Goal: Use online tool/utility

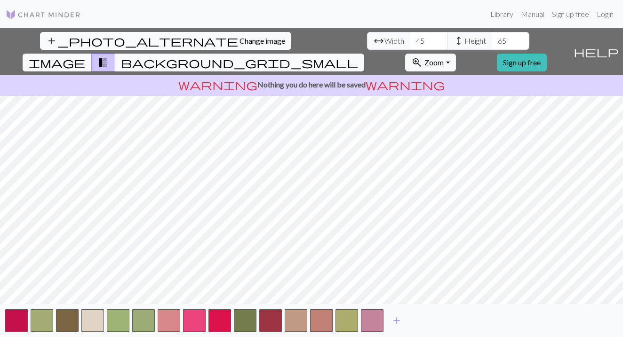
click at [53, 35] on button "add_photo_alternate Change image" at bounding box center [165, 41] width 251 height 18
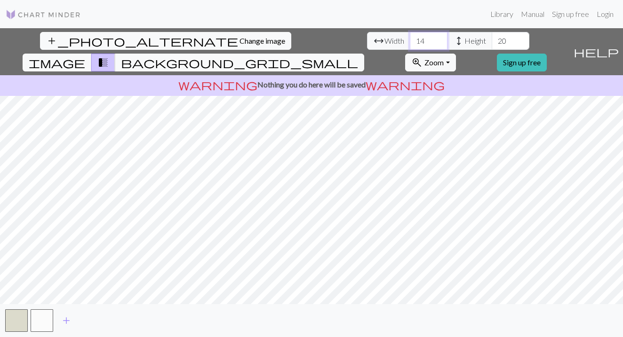
click at [410, 42] on input "14" at bounding box center [429, 41] width 38 height 18
click at [410, 41] on input "14" at bounding box center [429, 41] width 38 height 18
type input "40"
click at [492, 41] on input "20" at bounding box center [511, 41] width 38 height 18
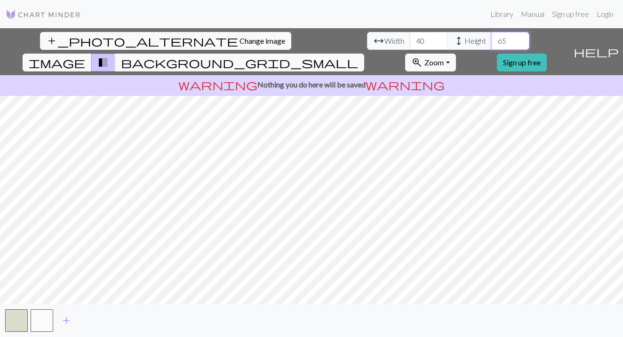
type input "65"
click at [68, 321] on span "add" at bounding box center [66, 320] width 11 height 13
click at [89, 320] on span "add" at bounding box center [91, 320] width 11 height 13
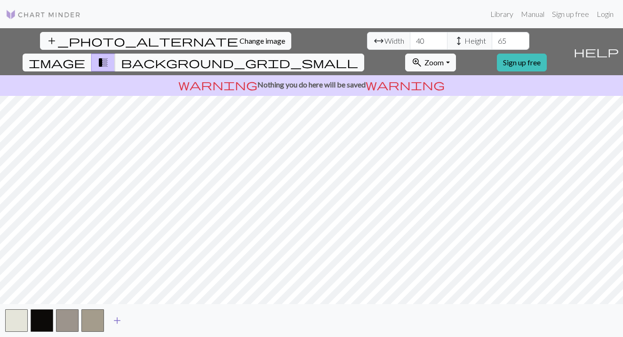
click at [114, 319] on span "add" at bounding box center [117, 320] width 11 height 13
click at [139, 320] on span "add" at bounding box center [142, 320] width 11 height 13
click at [168, 322] on span "add" at bounding box center [167, 320] width 11 height 13
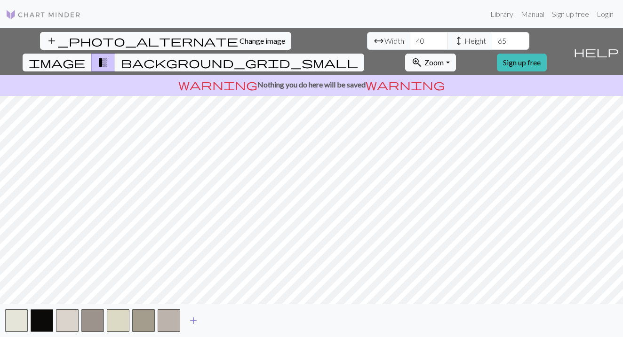
click at [194, 321] on span "add" at bounding box center [193, 320] width 11 height 13
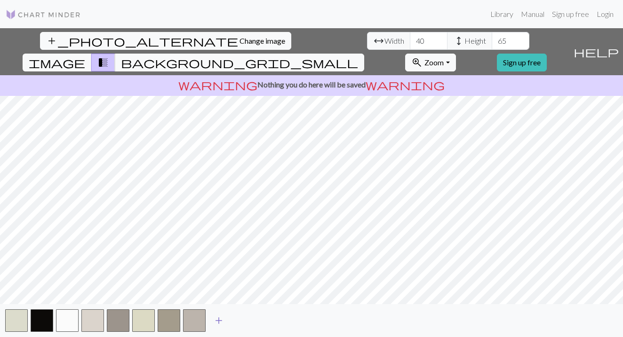
click at [218, 321] on span "add" at bounding box center [218, 320] width 11 height 13
click at [248, 319] on span "add" at bounding box center [244, 320] width 11 height 13
click at [273, 321] on span "add" at bounding box center [269, 320] width 11 height 13
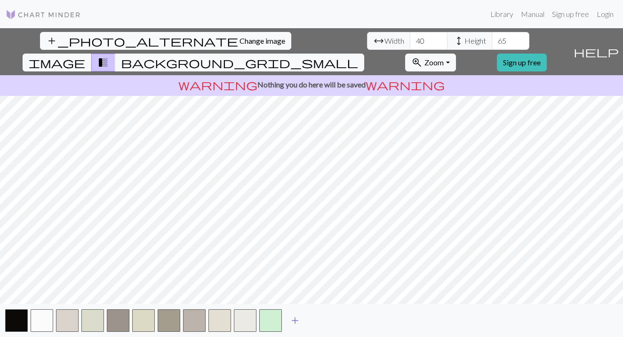
click at [292, 321] on span "add" at bounding box center [294, 320] width 11 height 13
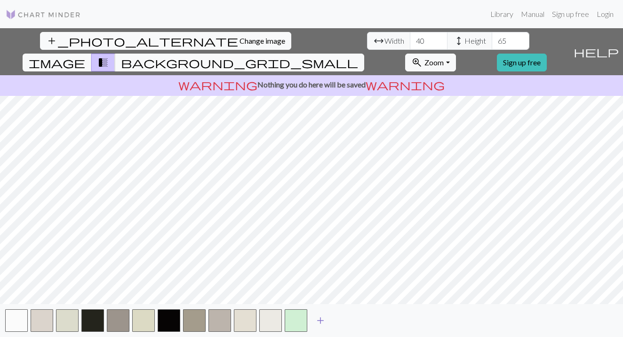
click at [315, 320] on span "add" at bounding box center [320, 320] width 11 height 13
click at [342, 319] on span "add" at bounding box center [345, 320] width 11 height 13
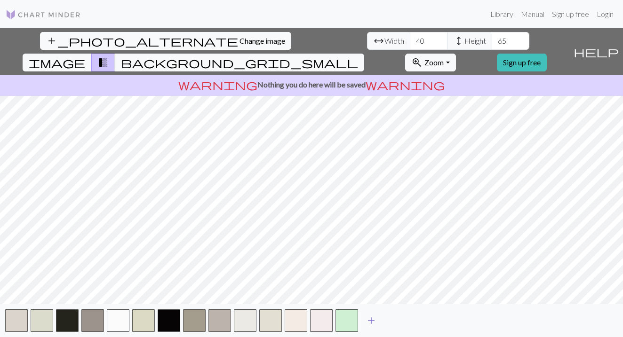
click at [369, 318] on span "add" at bounding box center [371, 320] width 11 height 13
click at [399, 321] on span "add" at bounding box center [396, 320] width 11 height 13
click at [419, 315] on span "add" at bounding box center [422, 320] width 11 height 13
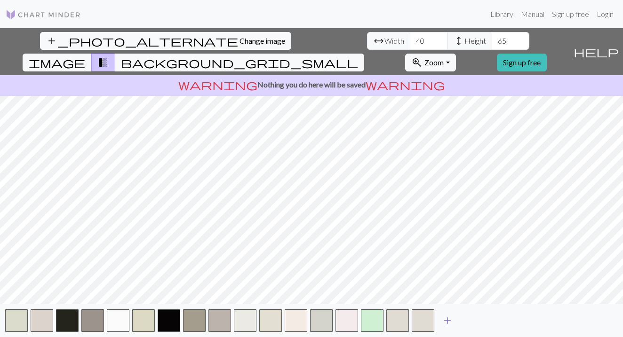
click at [440, 321] on button "add" at bounding box center [448, 321] width 24 height 18
